Goal: Check status: Check status

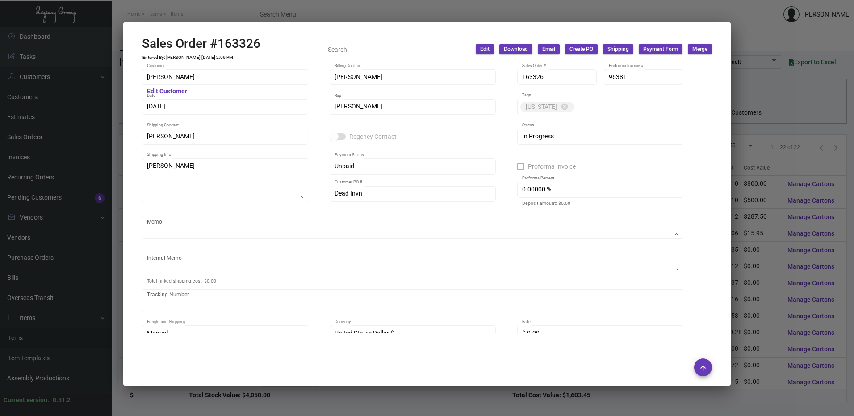
scroll to position [30, 0]
click at [344, 14] on div at bounding box center [427, 208] width 854 height 416
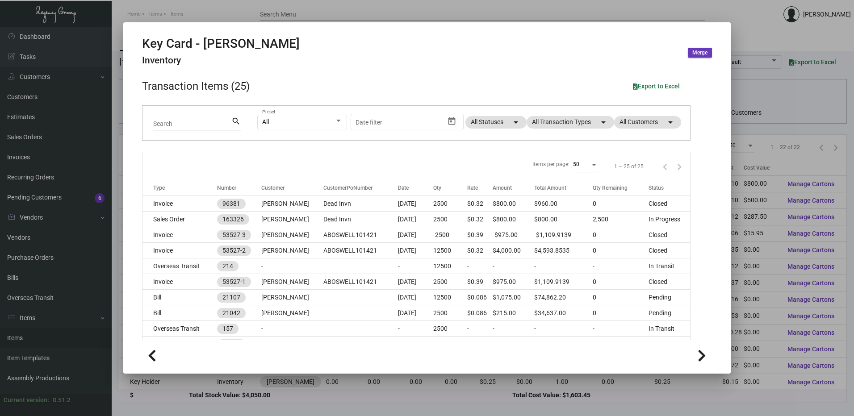
click at [344, 14] on div at bounding box center [427, 208] width 854 height 416
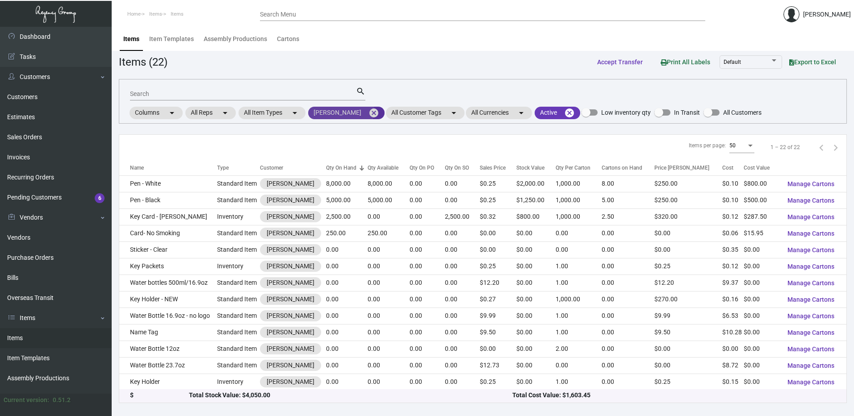
click at [369, 110] on mat-icon "cancel" at bounding box center [374, 113] width 11 height 11
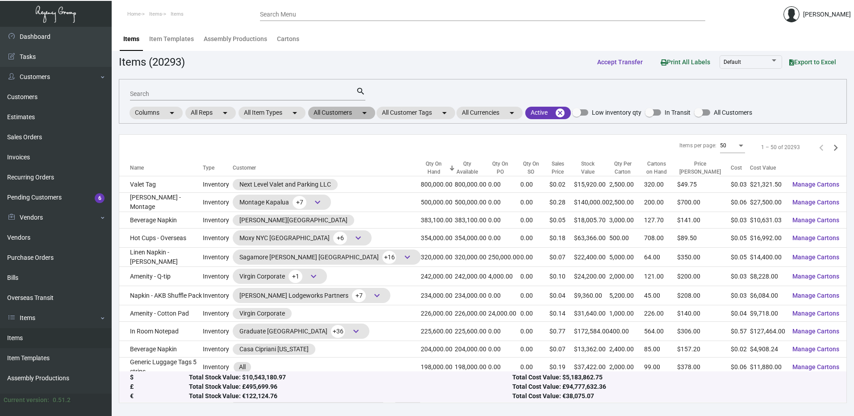
drag, startPoint x: 344, startPoint y: 111, endPoint x: 344, endPoint y: 117, distance: 5.8
click at [344, 111] on mat-chip "All Customers arrow_drop_down" at bounding box center [341, 113] width 67 height 13
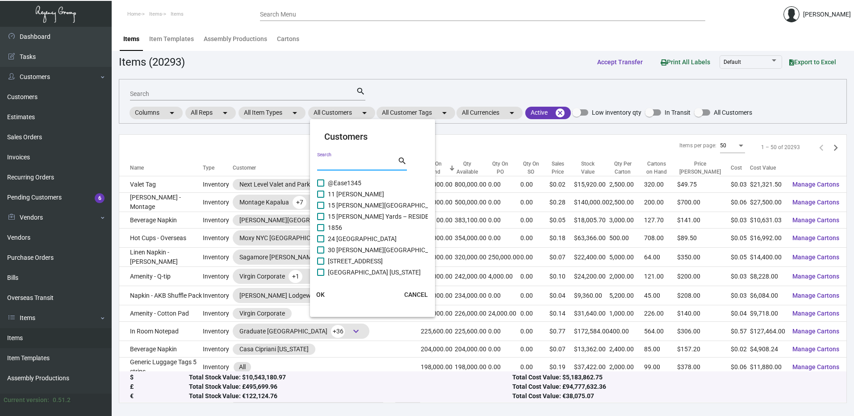
click at [344, 160] on input "Search" at bounding box center [357, 163] width 80 height 7
type input "erwin"
click at [399, 160] on mat-icon "search" at bounding box center [402, 161] width 9 height 11
click at [323, 293] on span "OK" at bounding box center [320, 294] width 8 height 7
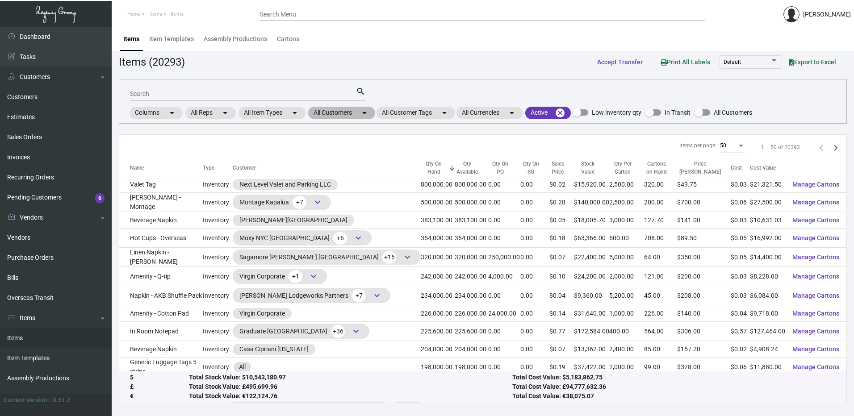
click at [348, 107] on mat-chip "All Customers arrow_drop_down" at bounding box center [341, 113] width 67 height 13
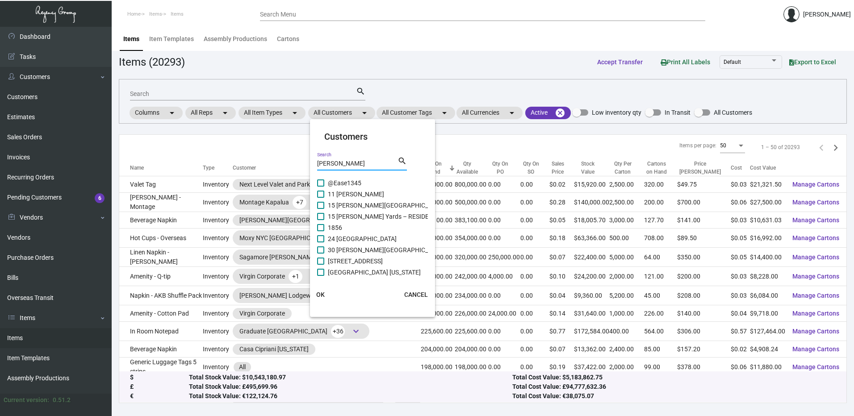
click at [355, 162] on input "erwin" at bounding box center [357, 163] width 80 height 7
click at [288, 77] on div at bounding box center [427, 208] width 854 height 416
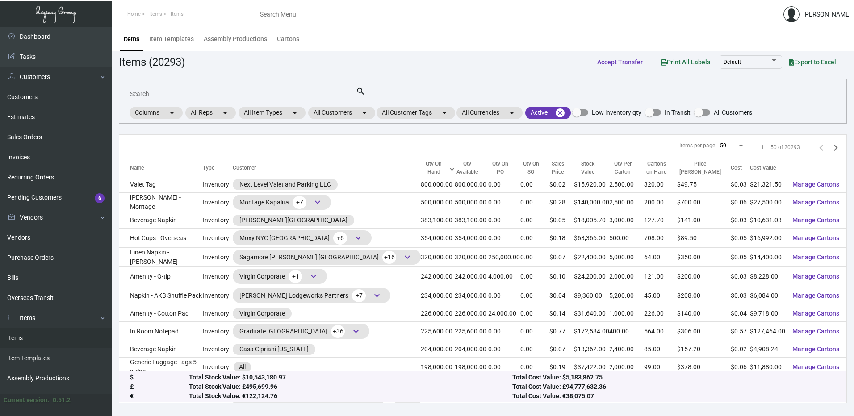
click at [263, 70] on div "Items (20293) Accept Transfer Print All Labels Default Export to Excel" at bounding box center [483, 62] width 728 height 17
click at [167, 37] on div "Item Templates" at bounding box center [171, 38] width 45 height 9
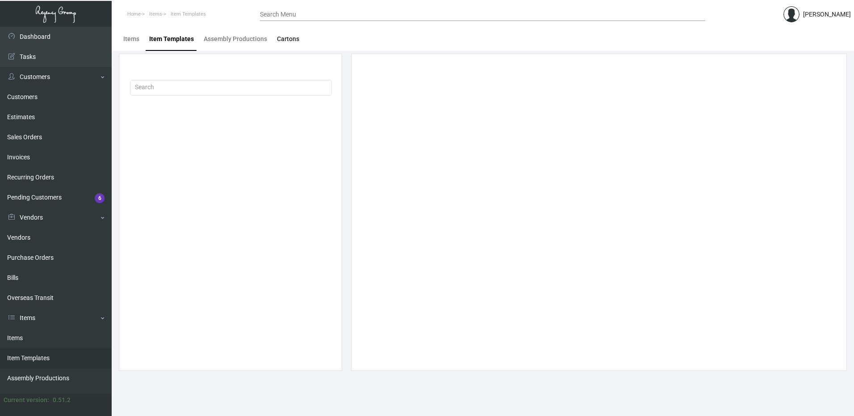
click at [285, 39] on div "Cartons" at bounding box center [288, 38] width 22 height 9
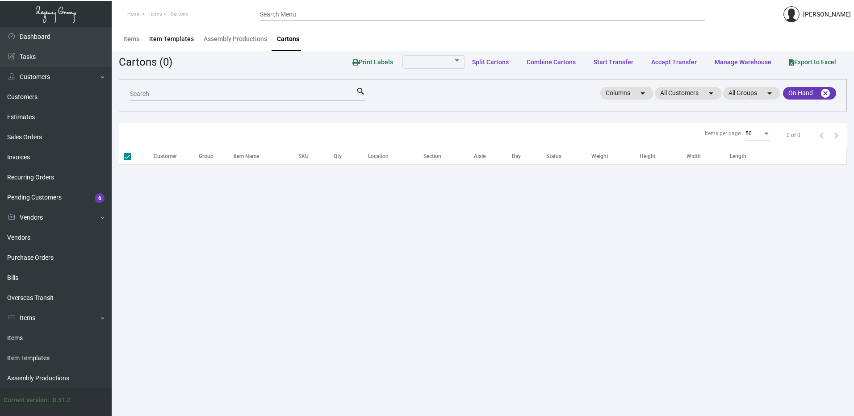
click at [182, 39] on div "Item Templates" at bounding box center [171, 38] width 45 height 9
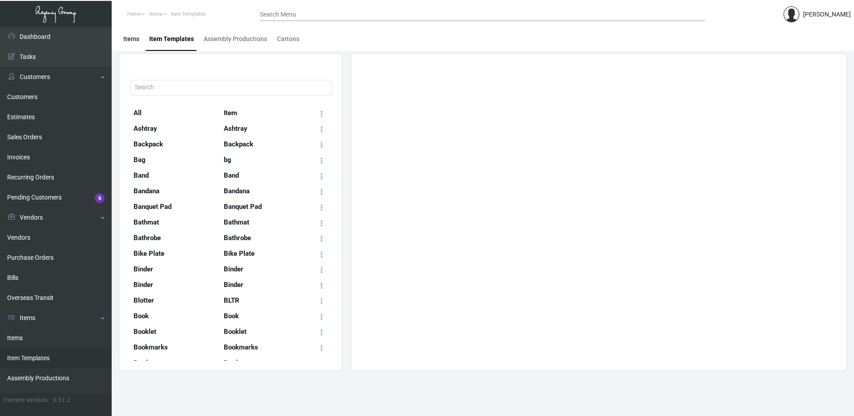
click at [136, 36] on div "Items" at bounding box center [131, 38] width 16 height 9
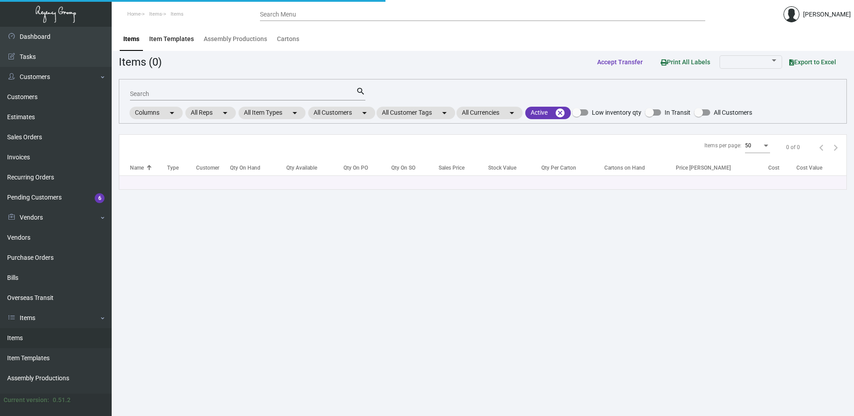
click at [160, 38] on div "Item Templates" at bounding box center [171, 38] width 45 height 9
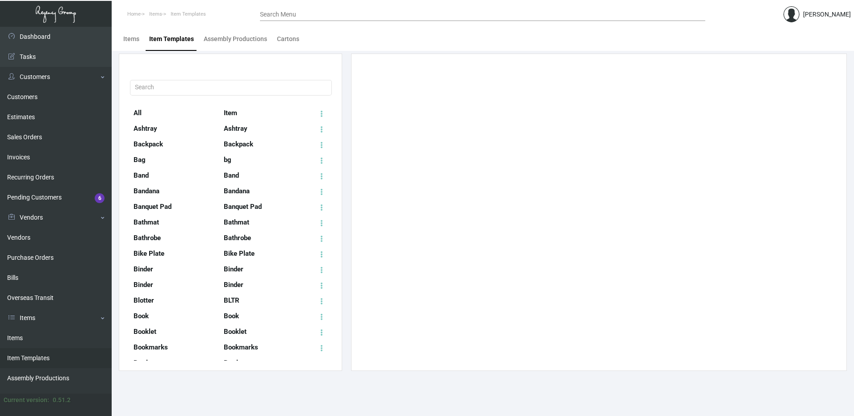
click at [331, 38] on div "Items Item Templates Assembly Productions Cartons" at bounding box center [482, 39] width 729 height 24
click at [352, 48] on div "Items Item Templates Assembly Productions Cartons" at bounding box center [482, 39] width 729 height 24
click at [126, 41] on div "Items" at bounding box center [131, 38] width 16 height 9
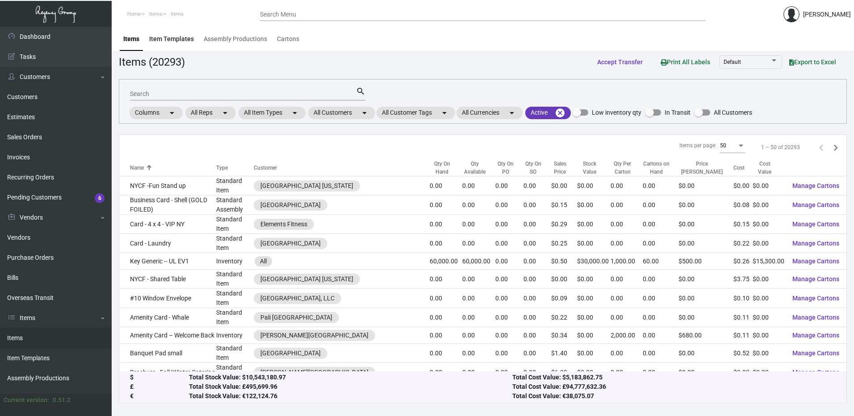
click at [184, 38] on div "Item Templates" at bounding box center [171, 38] width 45 height 9
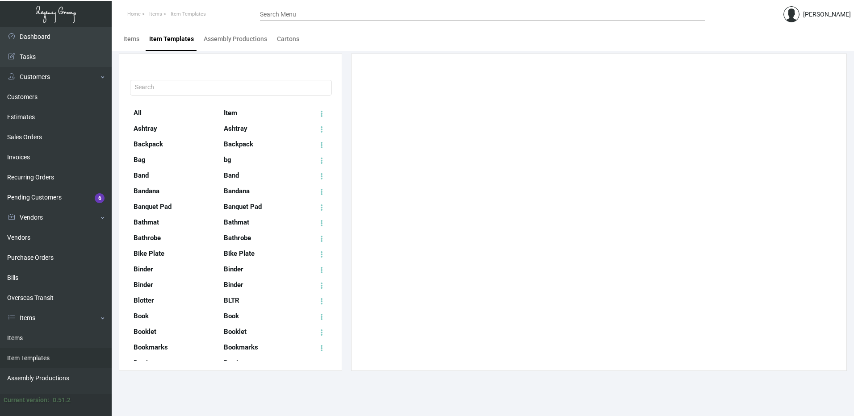
click at [356, 40] on div "Items Item Templates Assembly Productions Cartons" at bounding box center [482, 39] width 729 height 24
click at [134, 40] on div "Items" at bounding box center [131, 38] width 16 height 9
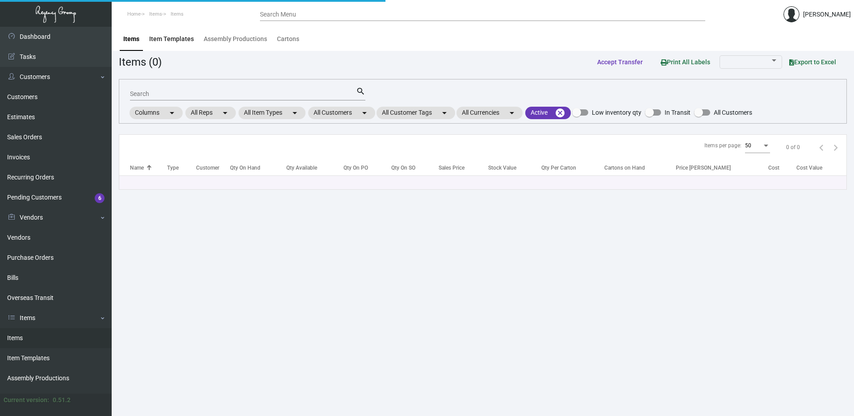
click at [172, 41] on div "Item Templates" at bounding box center [171, 38] width 45 height 9
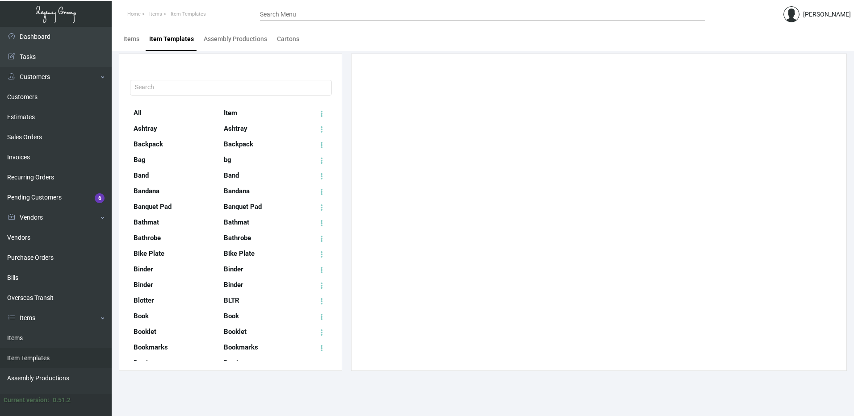
click at [323, 42] on div "Items Item Templates Assembly Productions Cartons" at bounding box center [482, 39] width 729 height 24
click at [134, 37] on div "Items" at bounding box center [131, 38] width 16 height 9
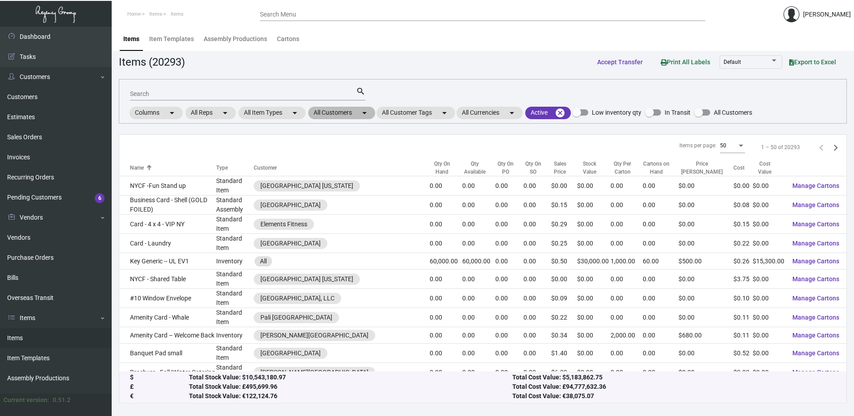
click at [359, 110] on mat-chip "All Customers arrow_drop_down" at bounding box center [341, 113] width 67 height 13
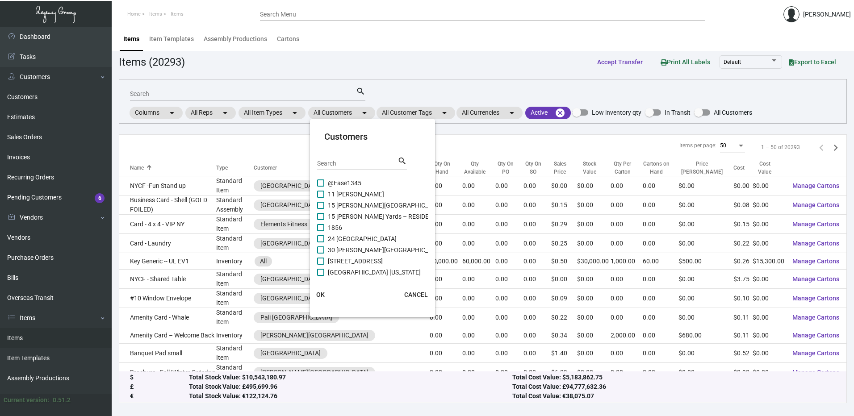
click at [353, 167] on div "Search" at bounding box center [357, 163] width 80 height 14
click at [353, 167] on input "Search" at bounding box center [357, 163] width 80 height 7
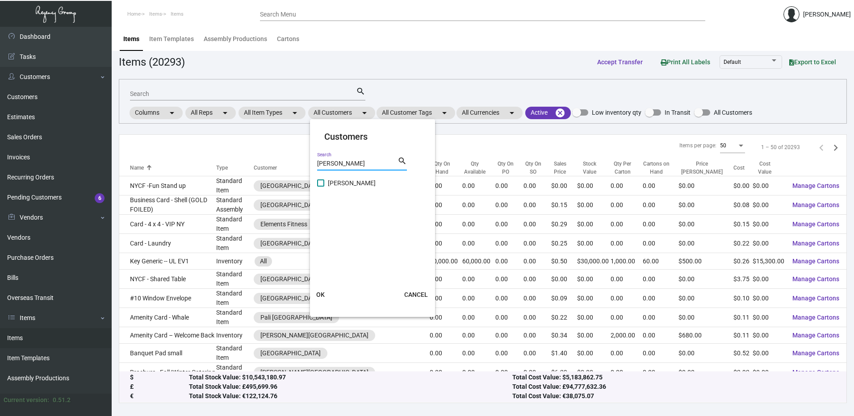
type input "erwin"
click at [320, 185] on span at bounding box center [320, 183] width 7 height 7
click at [320, 187] on input "Erwin" at bounding box center [320, 187] width 0 height 0
checkbox input "true"
click at [323, 295] on span "OK" at bounding box center [320, 294] width 8 height 7
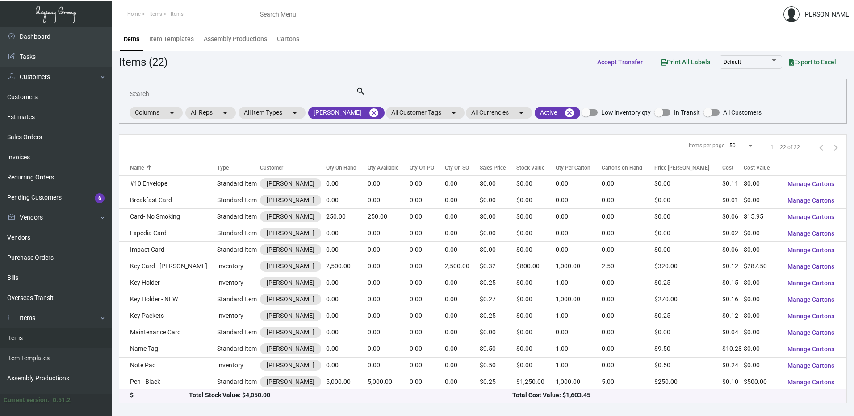
click at [326, 168] on div "Qty On Hand" at bounding box center [341, 168] width 30 height 8
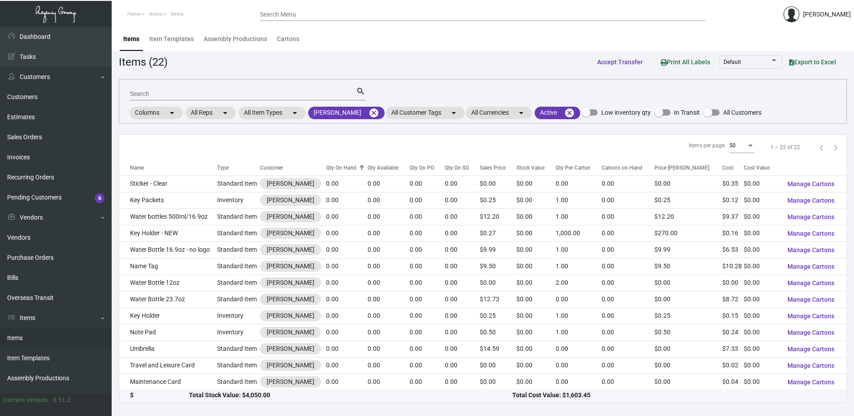
click at [326, 168] on div "Qty On Hand" at bounding box center [341, 168] width 30 height 8
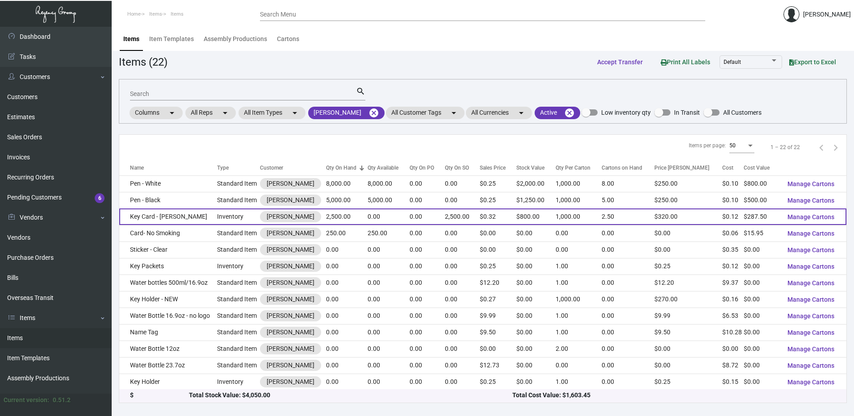
click at [186, 214] on td "Key Card - Erwin" at bounding box center [168, 217] width 98 height 17
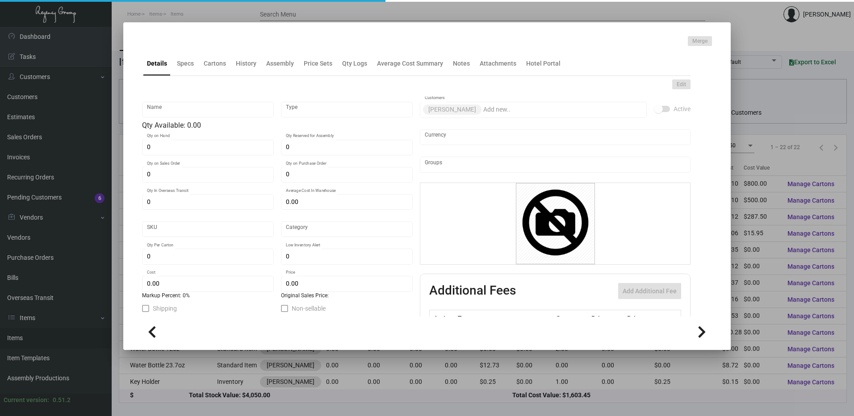
type input "Key Card - Erwin"
type input "Inventory"
type input "2,500"
type input "15,000"
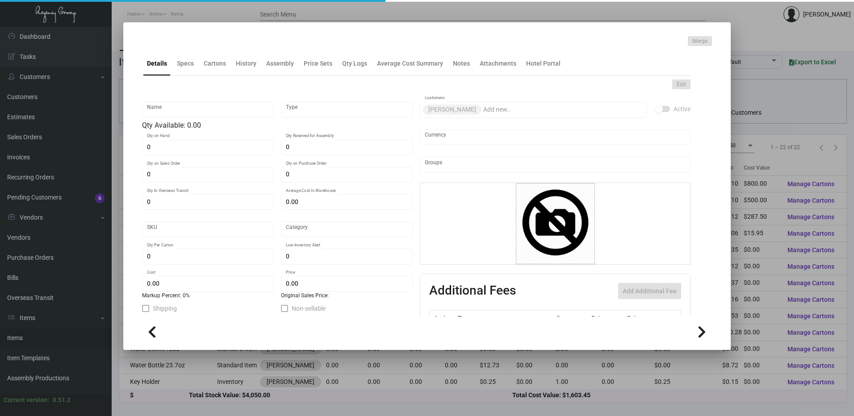
type input "$ 0.00"
type input "1199"
type input "Standard"
type input "1,000"
type input "$ 0.115"
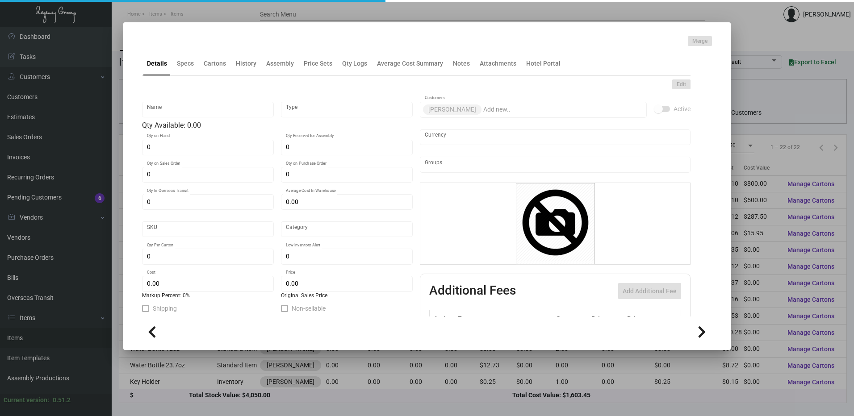
type input "$ 0.32"
checkbox input "true"
type input "United States Dollar $"
type input "$ 0.048"
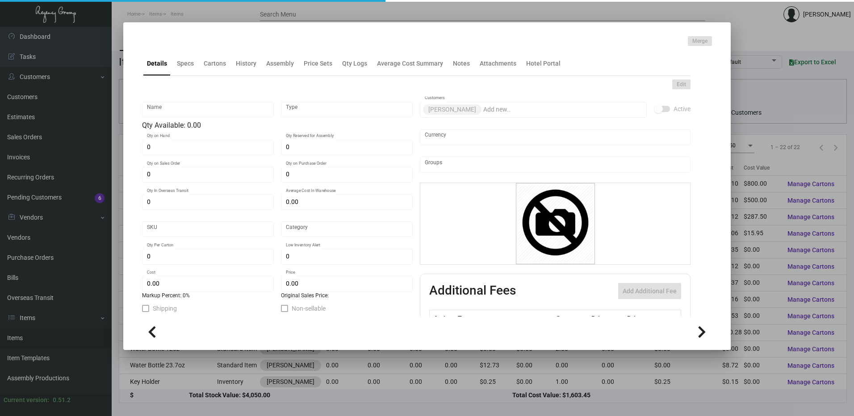
type input "$ 0.00"
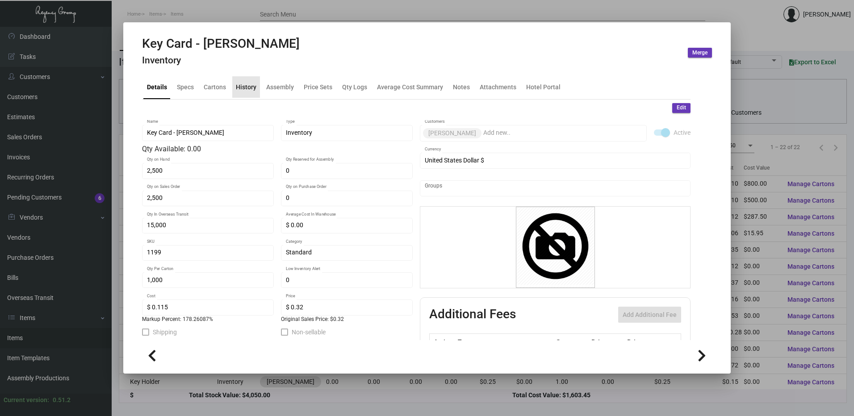
click at [247, 88] on div "History" at bounding box center [246, 86] width 21 height 9
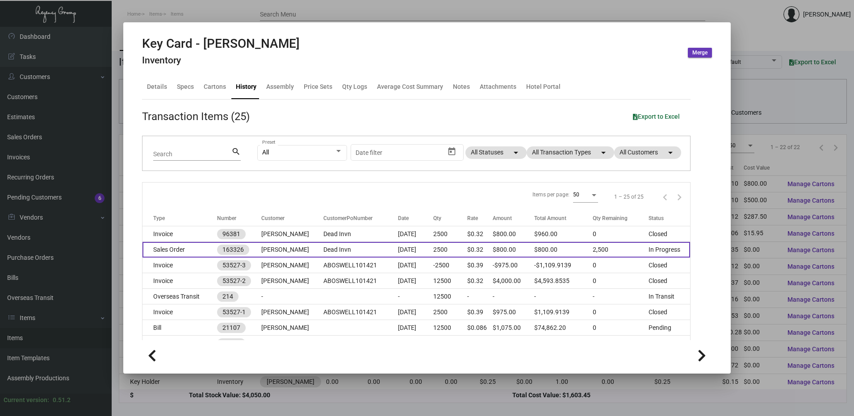
click at [186, 246] on td "Sales Order" at bounding box center [180, 250] width 75 height 16
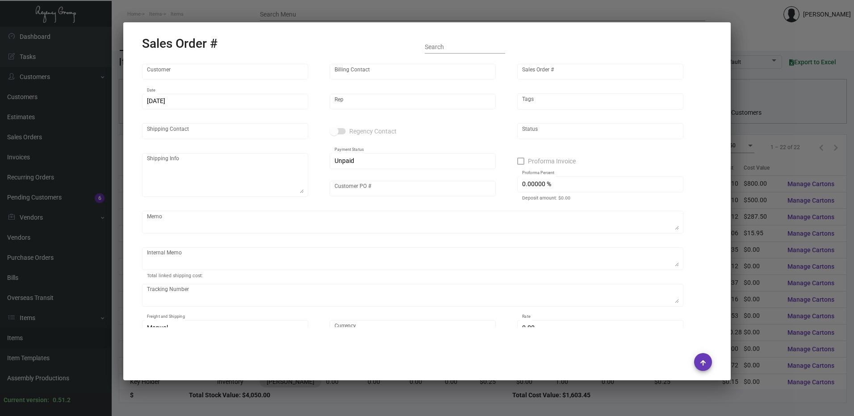
type input "Erwin"
type input "Maria Mora"
type input "163326"
type input "12/10/2023"
type input "Yossi Loeb"
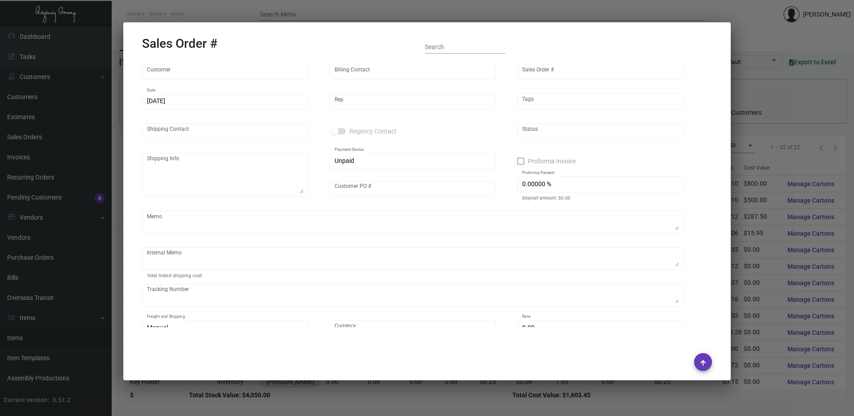
type input "Adey Adewinmbi"
type textarea "Erwin - Adey Adewinmbi"
type input "Dead Invn"
type input "United States Dollar $"
type input "$ 0.00"
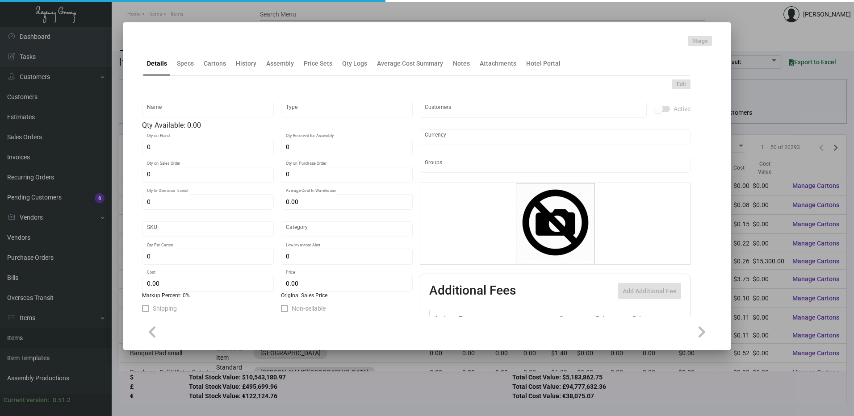
type input "Key Card - Erwin"
type input "Inventory"
type input "2,500"
type input "15,000"
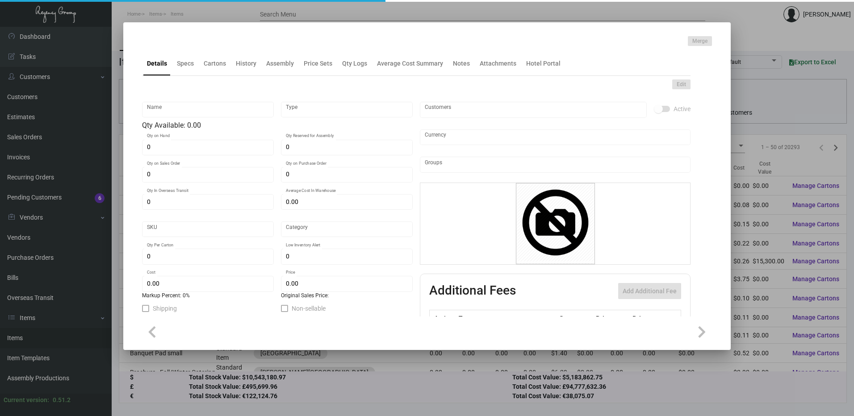
type input "$ 0.00"
type input "1199"
type input "Standard"
type input "1,000"
type input "$ 0.115"
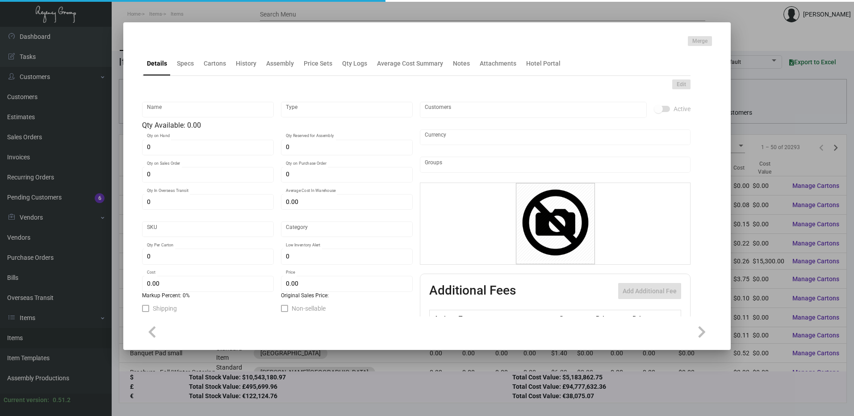
type input "$ 0.32"
checkbox input "true"
type input "United States Dollar $"
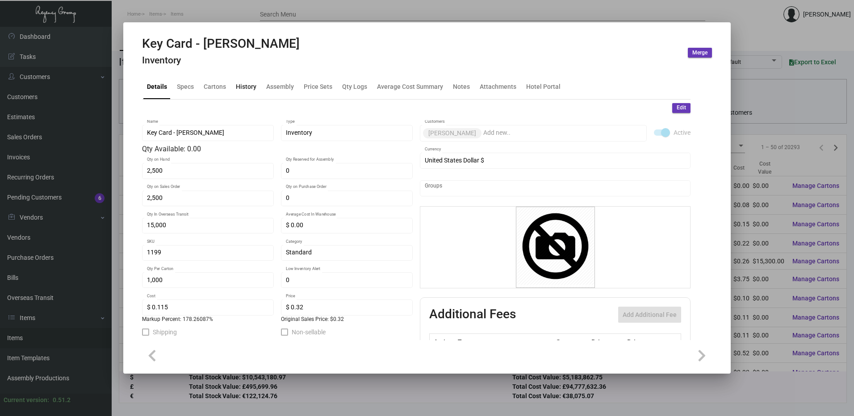
click at [253, 86] on div "History" at bounding box center [246, 86] width 21 height 9
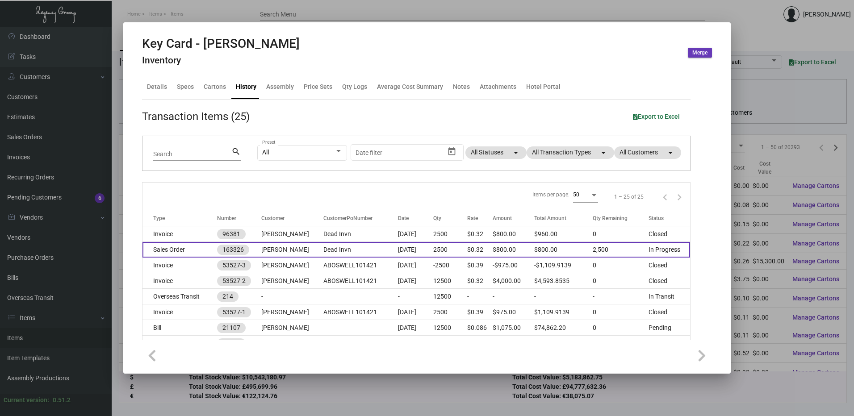
click at [195, 250] on td "Sales Order" at bounding box center [180, 250] width 75 height 16
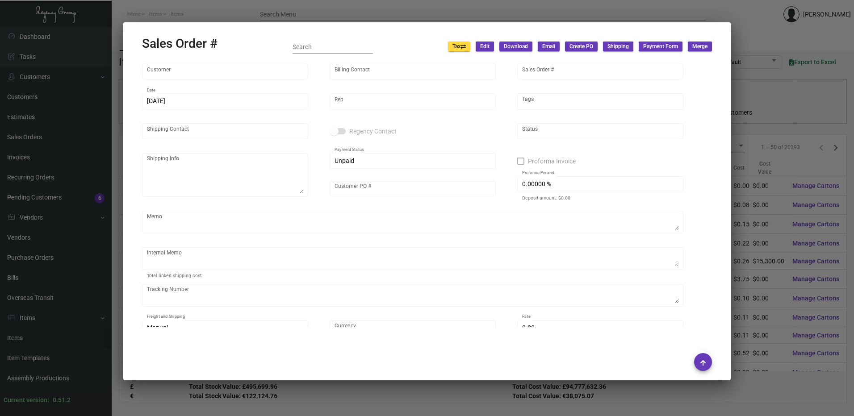
type input "Erwin"
type input "Maria Mora"
type input "163326"
type input "12/10/2023"
type input "Yossi Loeb"
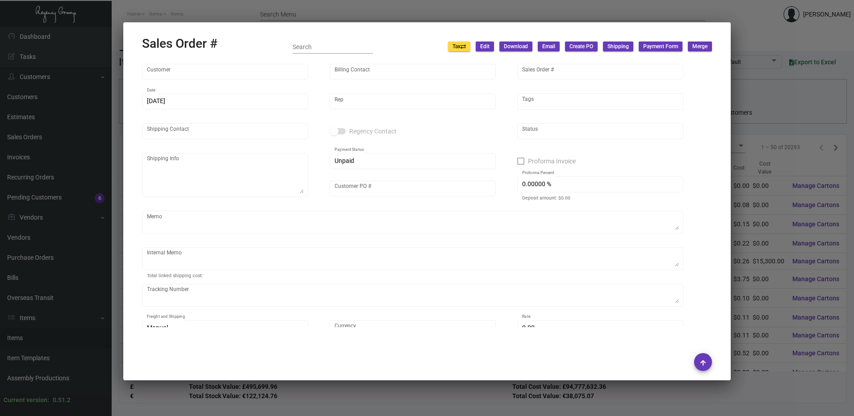
type input "Adey Adewinmbi"
type textarea "Erwin - Adey Adewinmbi"
type input "Dead Invn"
type input "United States Dollar $"
type input "$ 0.00"
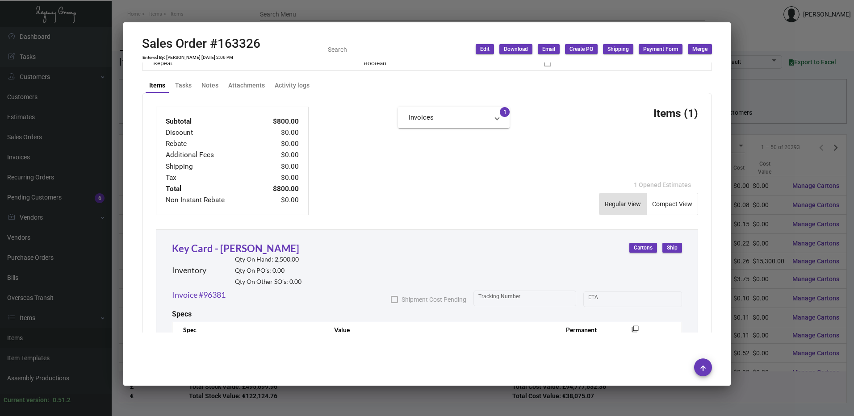
scroll to position [402, 0]
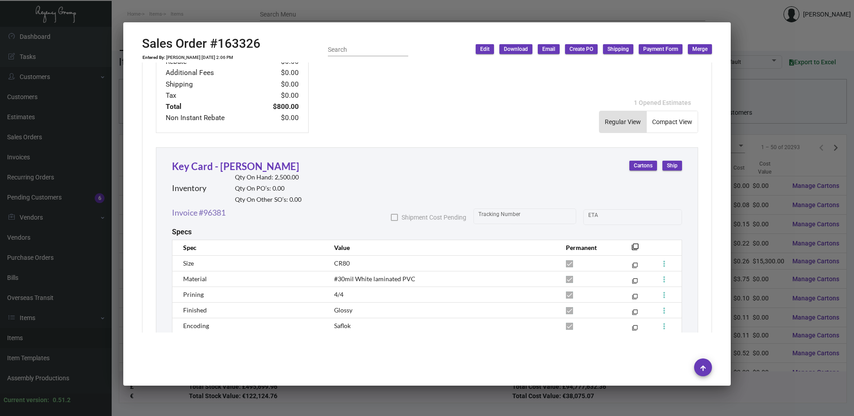
click at [219, 211] on link "Invoice #96381" at bounding box center [199, 213] width 54 height 12
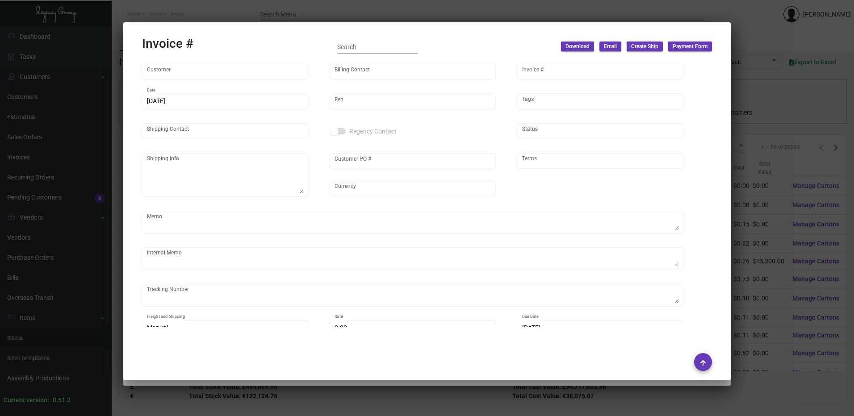
type input "Erwin"
type input "Maria Mora"
type input "96381"
type input "12/10/2023"
type input "Yossi Loeb"
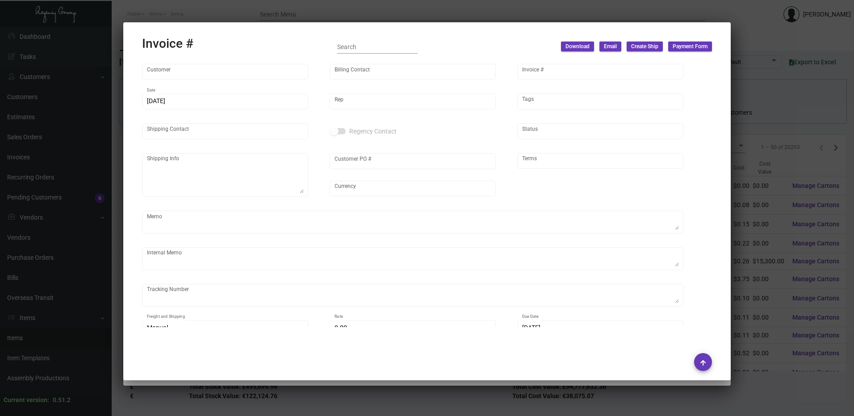
type input "Adey Adewinmbi"
type textarea "Erwin - Adey Adewinmbi"
type input "Dead Invn"
type input "United States Dollar $"
type input "Net 30"
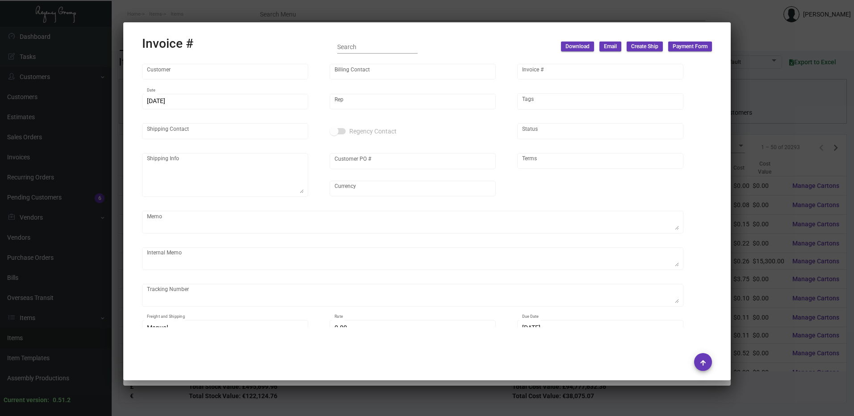
type input "20.00000 %"
type input "9/17/2024"
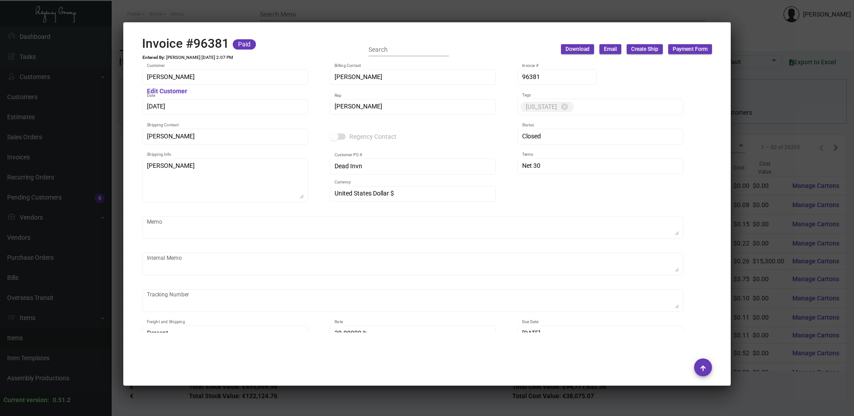
scroll to position [357, 0]
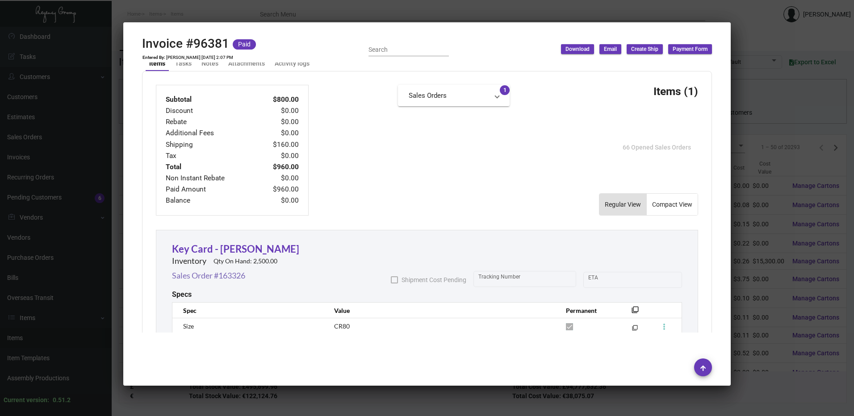
click at [238, 274] on link "Sales Order #163326" at bounding box center [208, 276] width 73 height 12
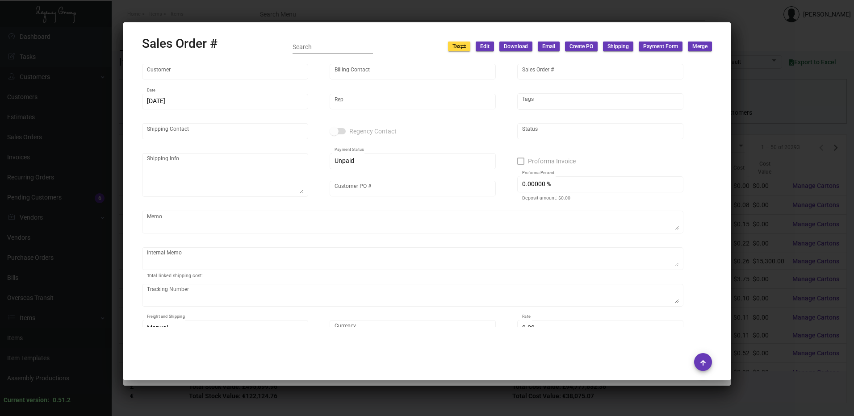
type input "Erwin"
type input "Maria Mora"
type input "163326"
type input "12/10/2023"
type input "Yossi Loeb"
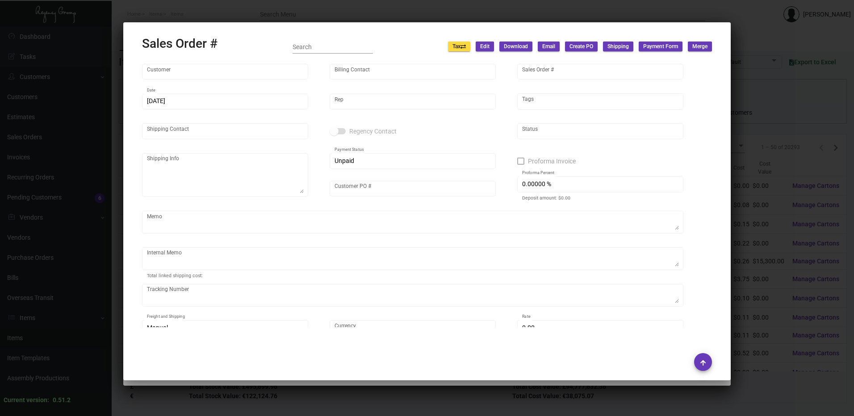
type input "Adey Adewinmbi"
type textarea "Erwin - Adey Adewinmbi"
type input "Dead Invn"
type input "United States Dollar $"
type input "$ 0.00"
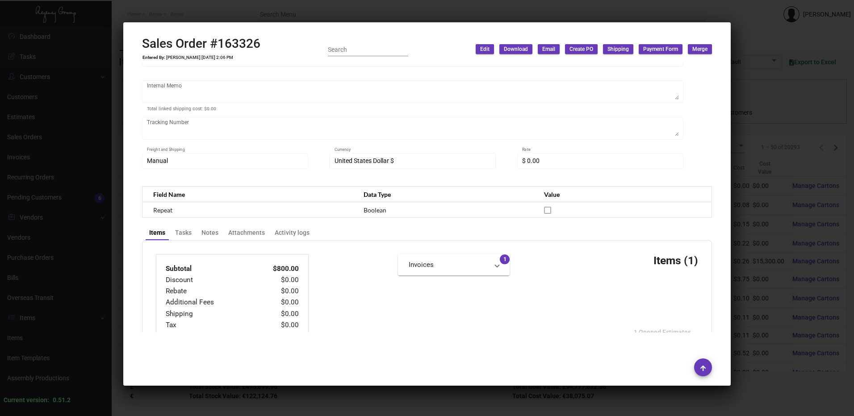
scroll to position [0, 0]
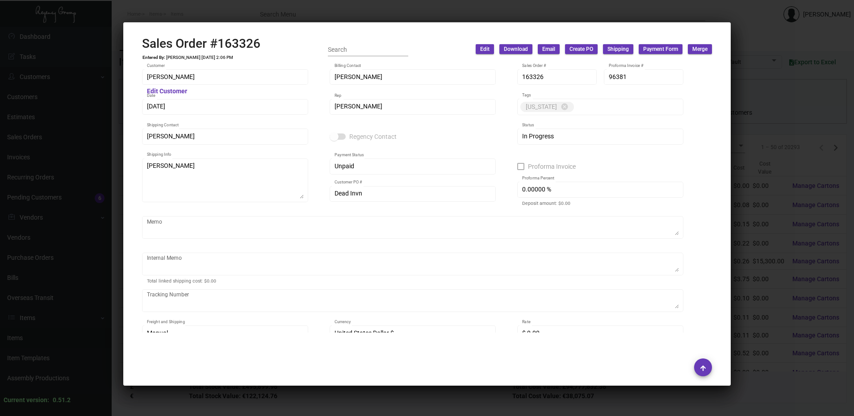
click at [480, 50] on span "Edit" at bounding box center [484, 50] width 9 height 8
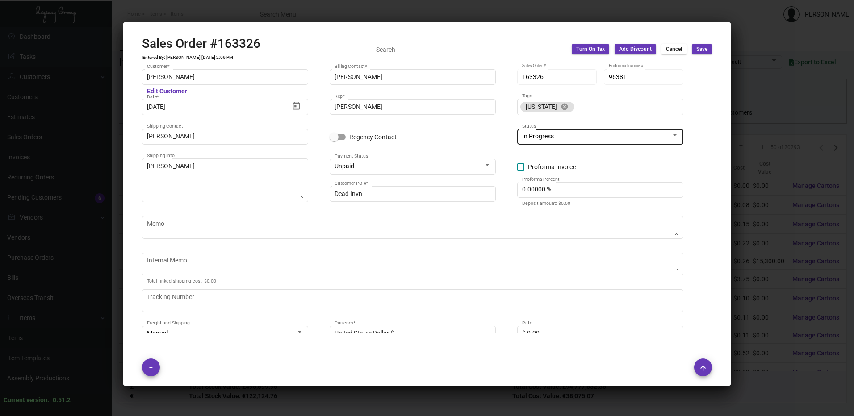
click at [535, 133] on span "In Progress" at bounding box center [538, 136] width 32 height 7
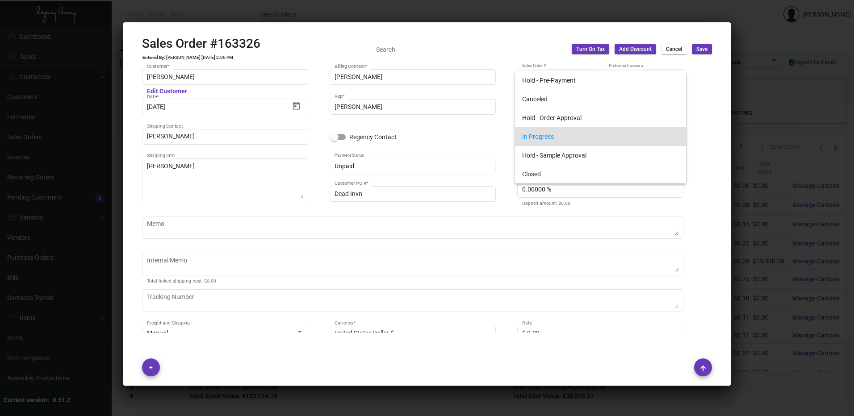
click at [667, 50] on div at bounding box center [427, 208] width 854 height 416
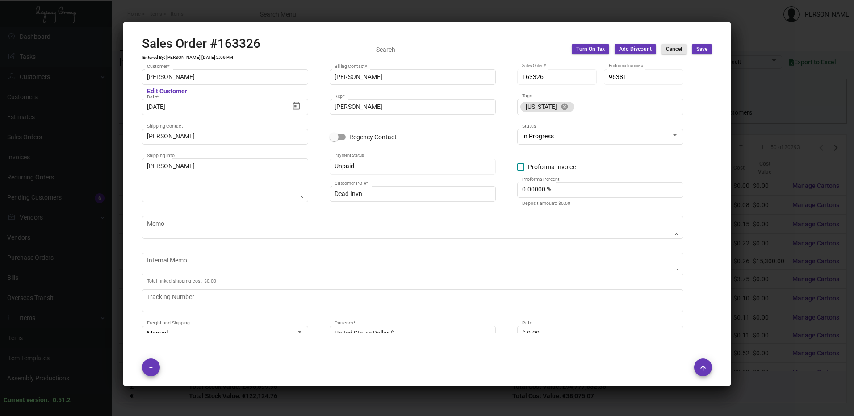
click at [667, 50] on span "Cancel" at bounding box center [674, 50] width 16 height 8
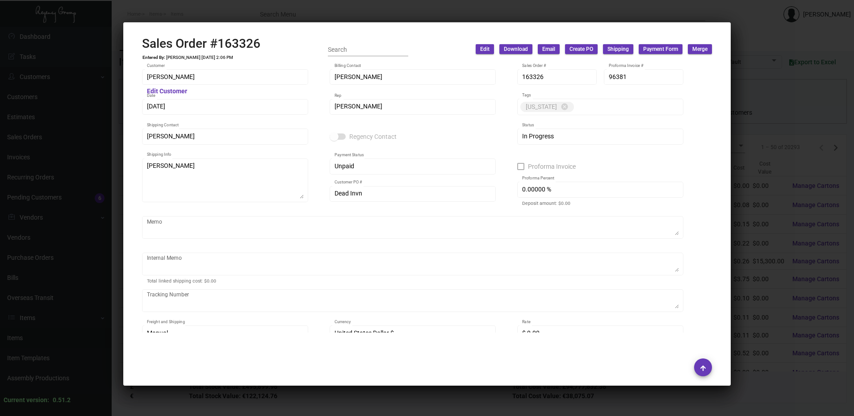
click at [478, 48] on button "Edit" at bounding box center [485, 49] width 18 height 10
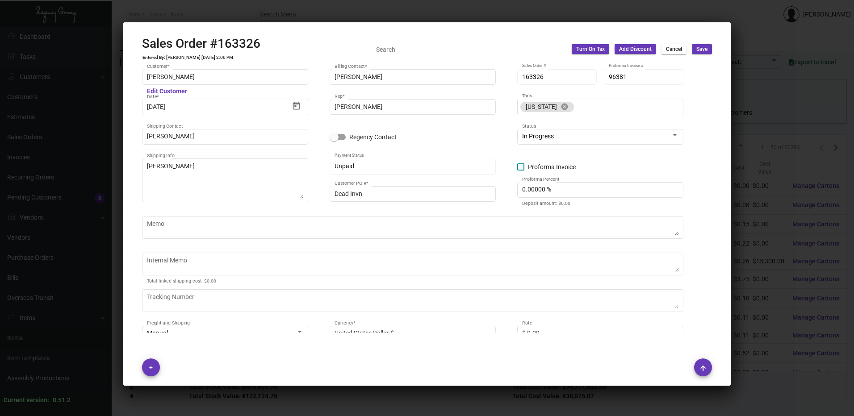
click at [356, 162] on div "Unpaid Payment Status" at bounding box center [413, 165] width 157 height 17
click at [356, 168] on div "Unpaid" at bounding box center [409, 166] width 149 height 7
click at [665, 51] on button "Cancel" at bounding box center [674, 49] width 25 height 10
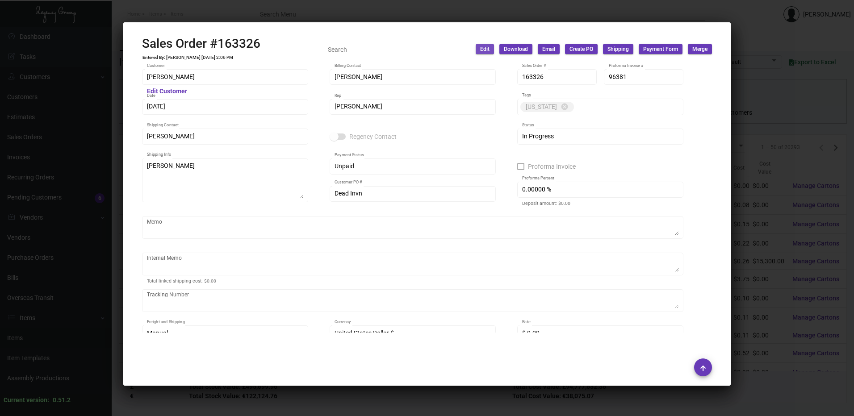
click at [484, 51] on span "Edit" at bounding box center [484, 50] width 9 height 8
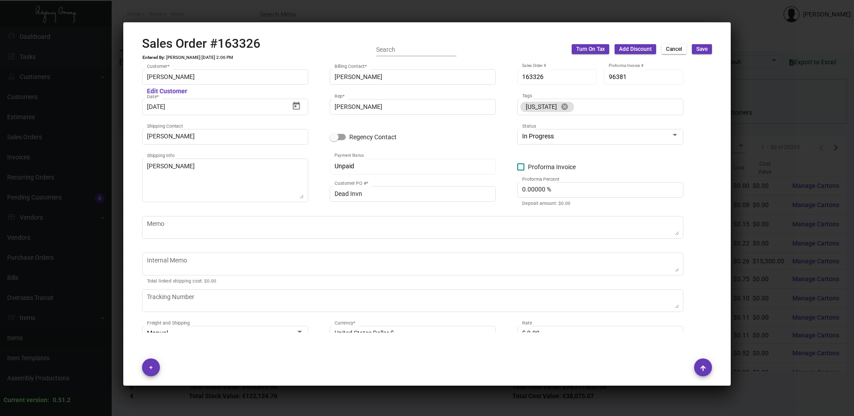
click at [679, 50] on span "Cancel" at bounding box center [674, 50] width 16 height 8
